Goal: Task Accomplishment & Management: Use online tool/utility

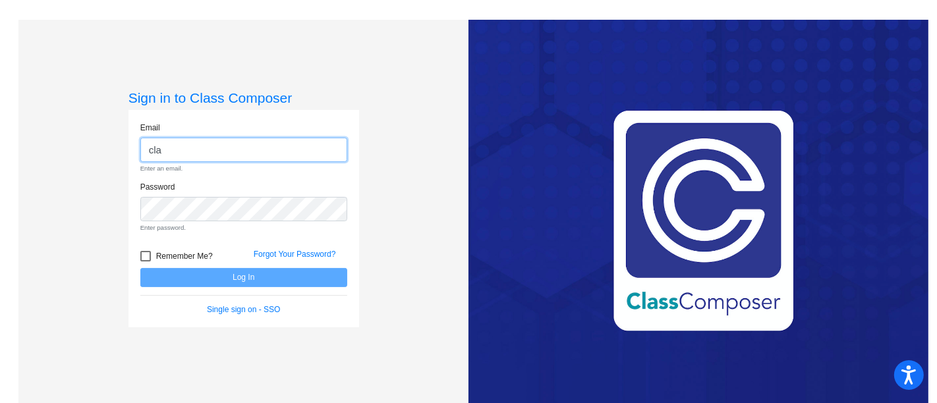
type input "[EMAIL_ADDRESS][DOMAIN_NAME]"
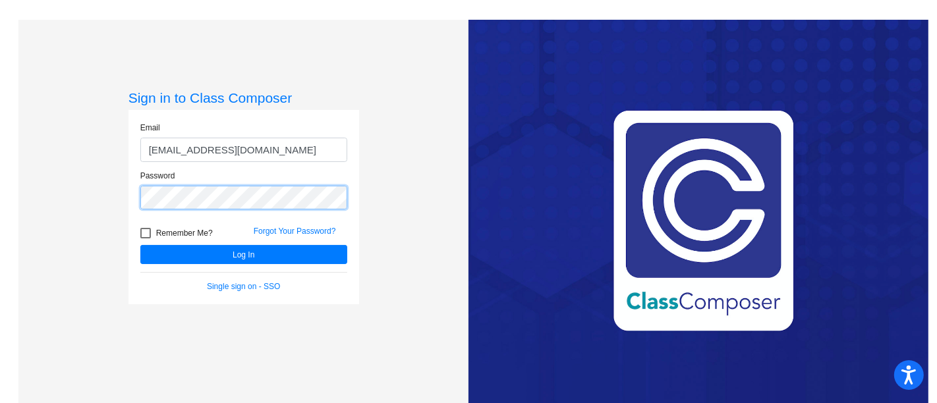
click at [140, 245] on button "Log In" at bounding box center [243, 254] width 207 height 19
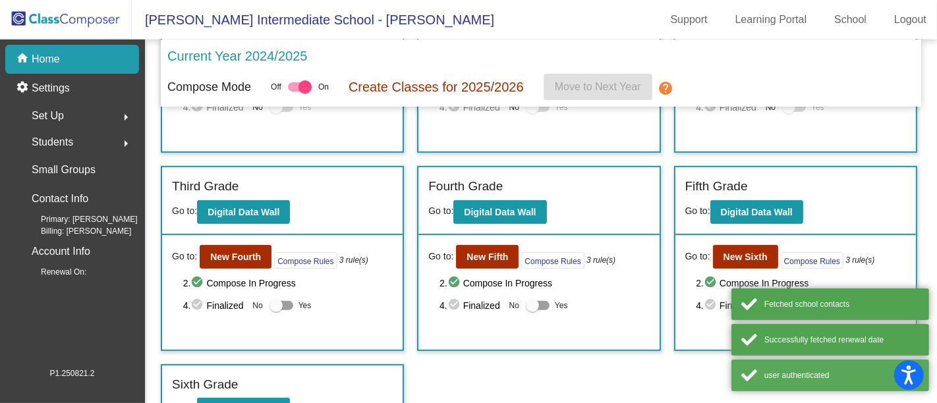
scroll to position [391, 0]
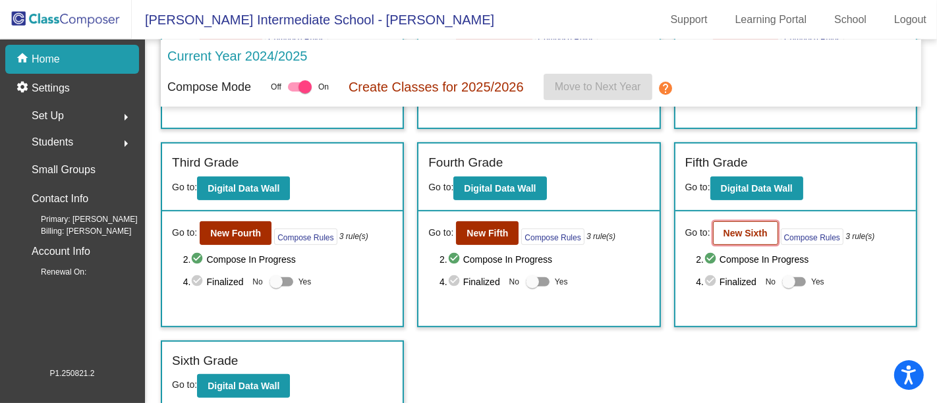
click at [739, 231] on b "New Sixth" at bounding box center [746, 233] width 44 height 11
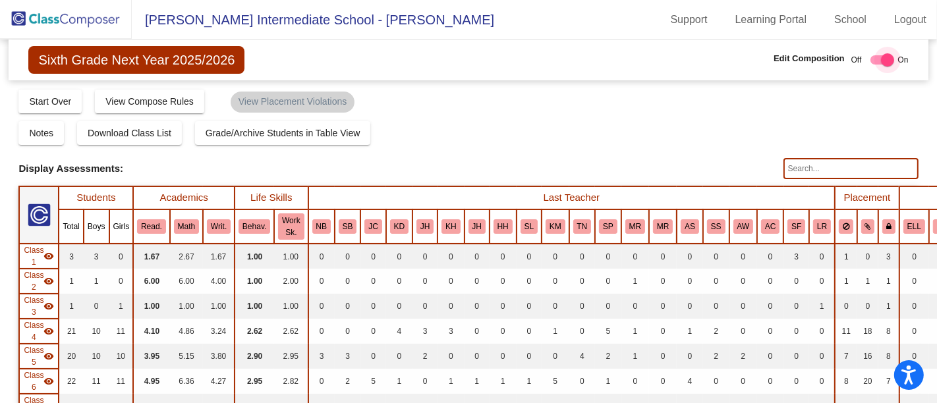
click at [881, 59] on div at bounding box center [887, 59] width 13 height 13
checkbox input "false"
